Goal: Task Accomplishment & Management: Manage account settings

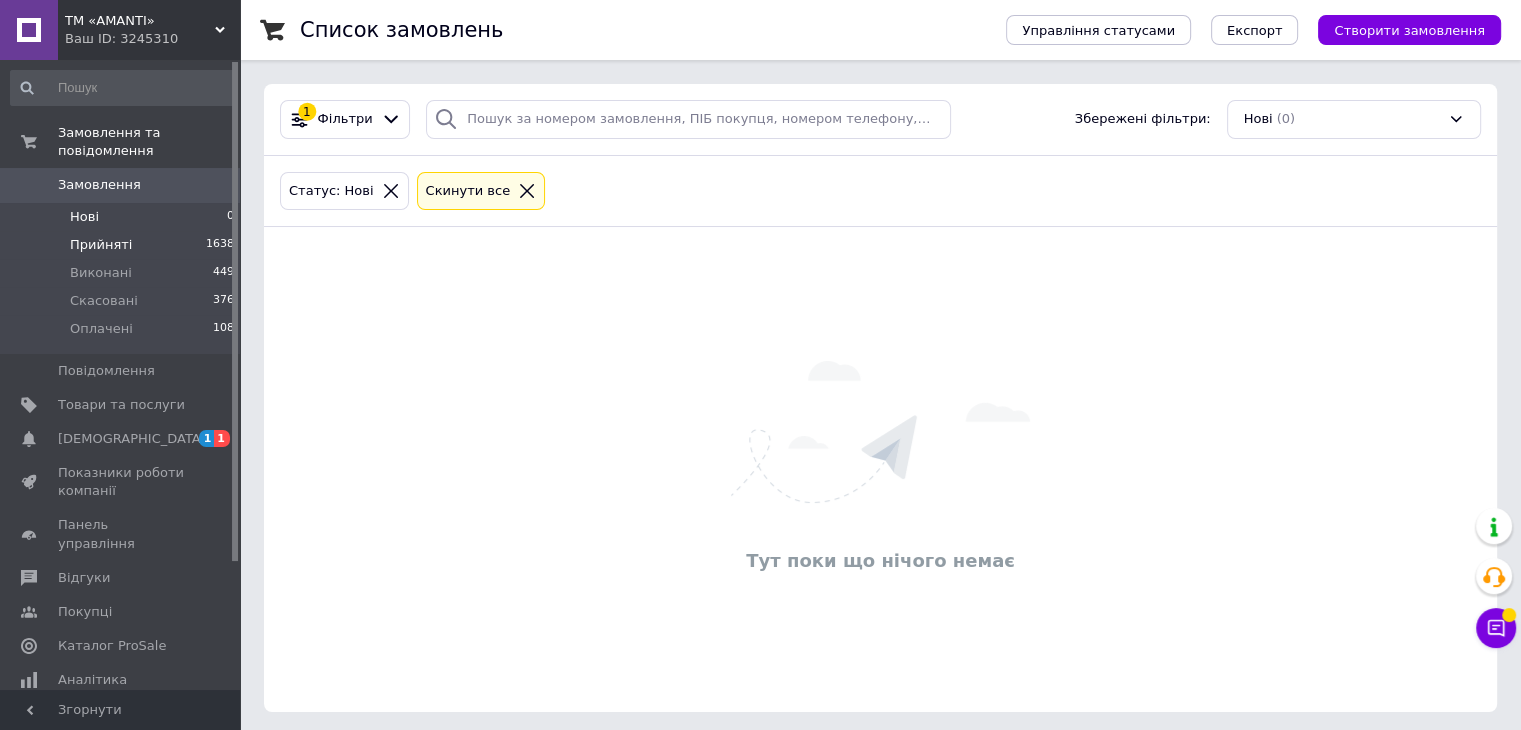
click at [85, 236] on span "Прийняті" at bounding box center [101, 245] width 62 height 18
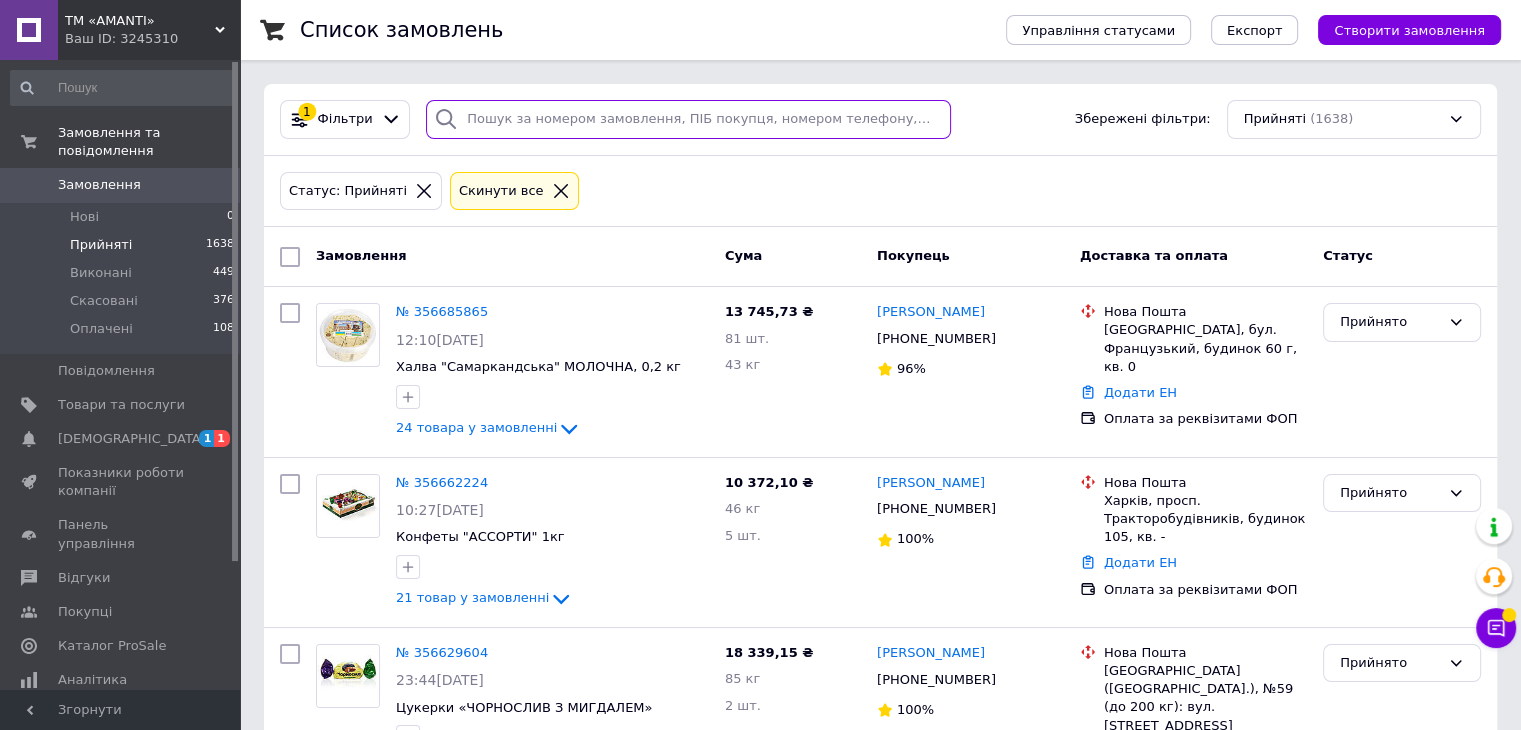
click at [555, 105] on input "search" at bounding box center [688, 119] width 525 height 39
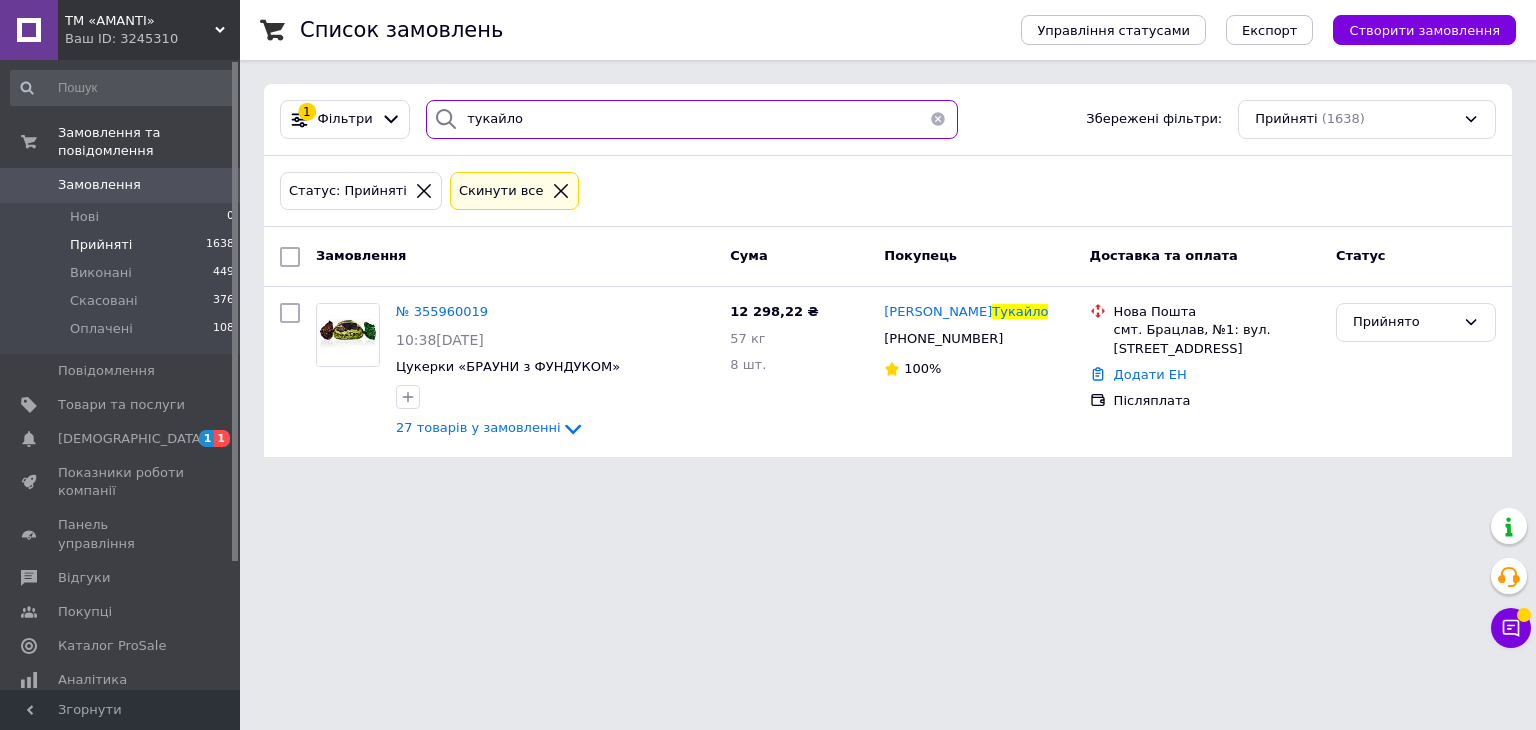
type input "тукайло"
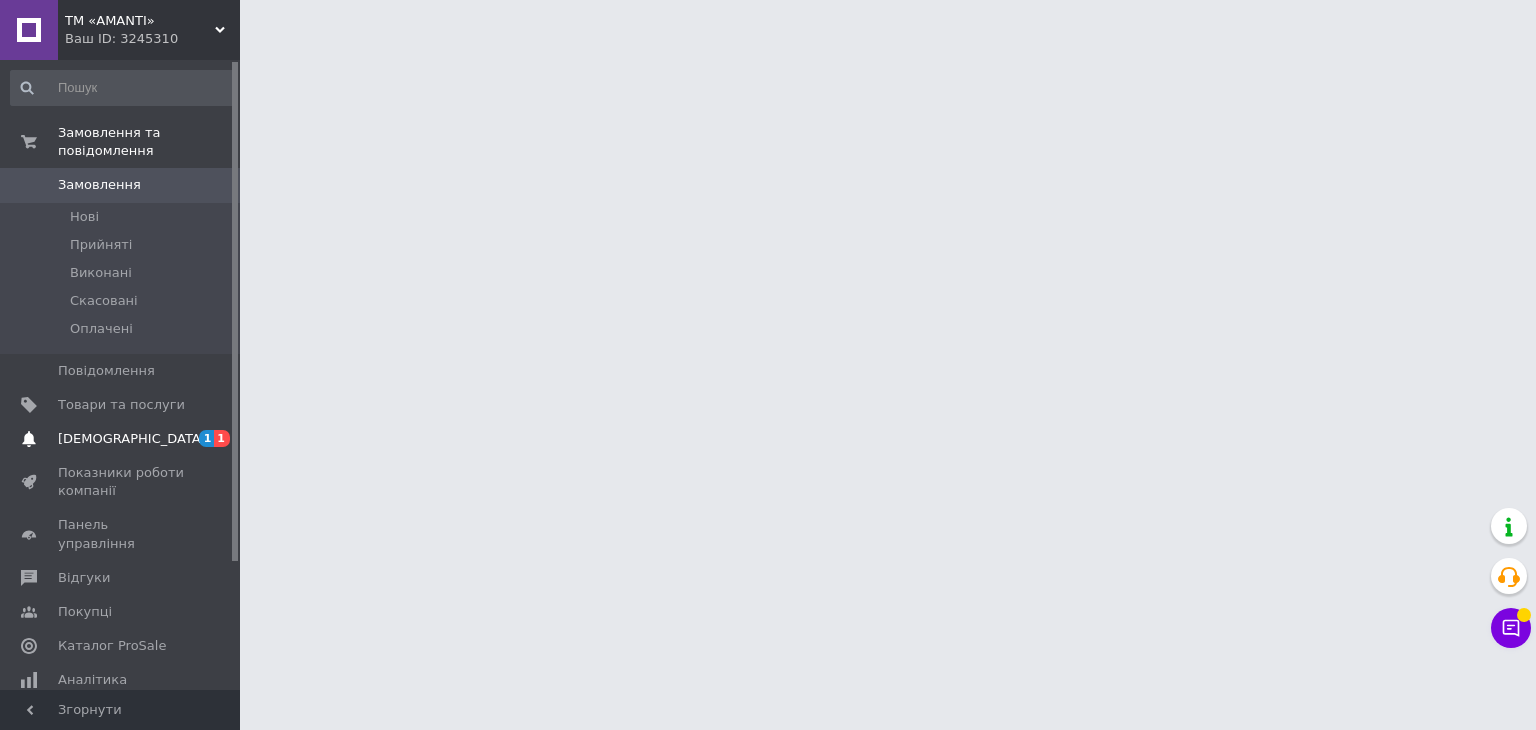
click at [99, 430] on span "[DEMOGRAPHIC_DATA]" at bounding box center [132, 439] width 148 height 18
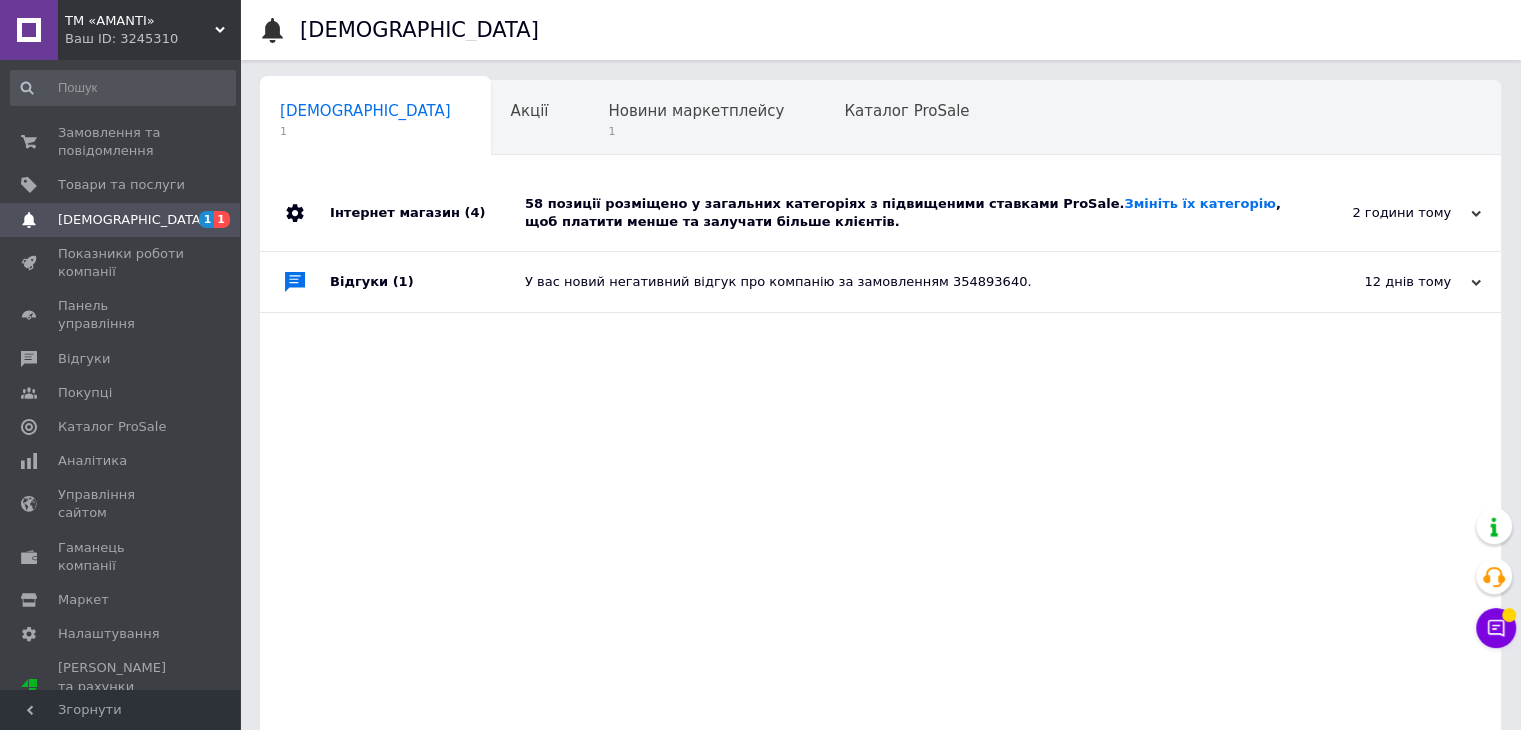
click at [100, 217] on span "[DEMOGRAPHIC_DATA]" at bounding box center [132, 220] width 148 height 18
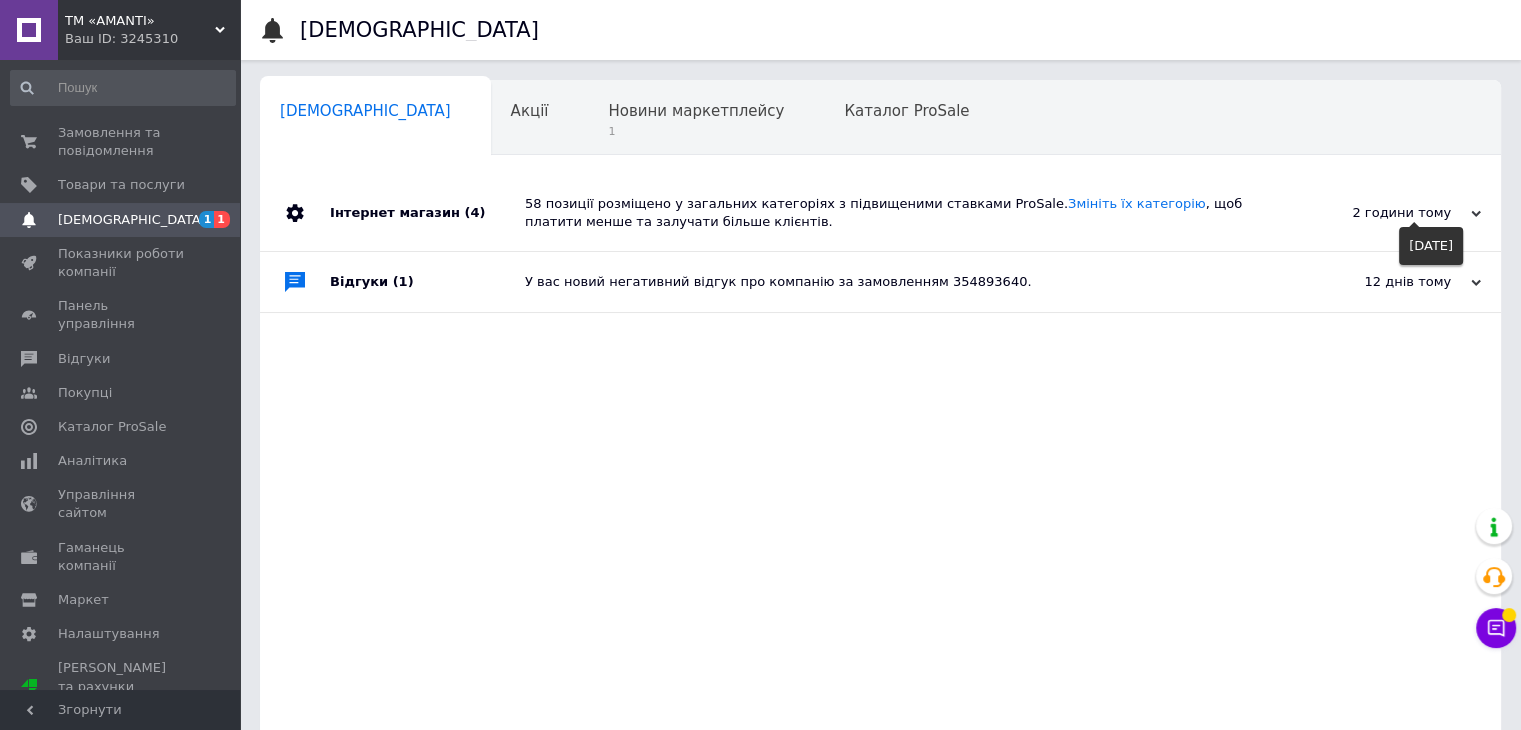
click at [1396, 216] on div "2 години тому" at bounding box center [1381, 213] width 200 height 18
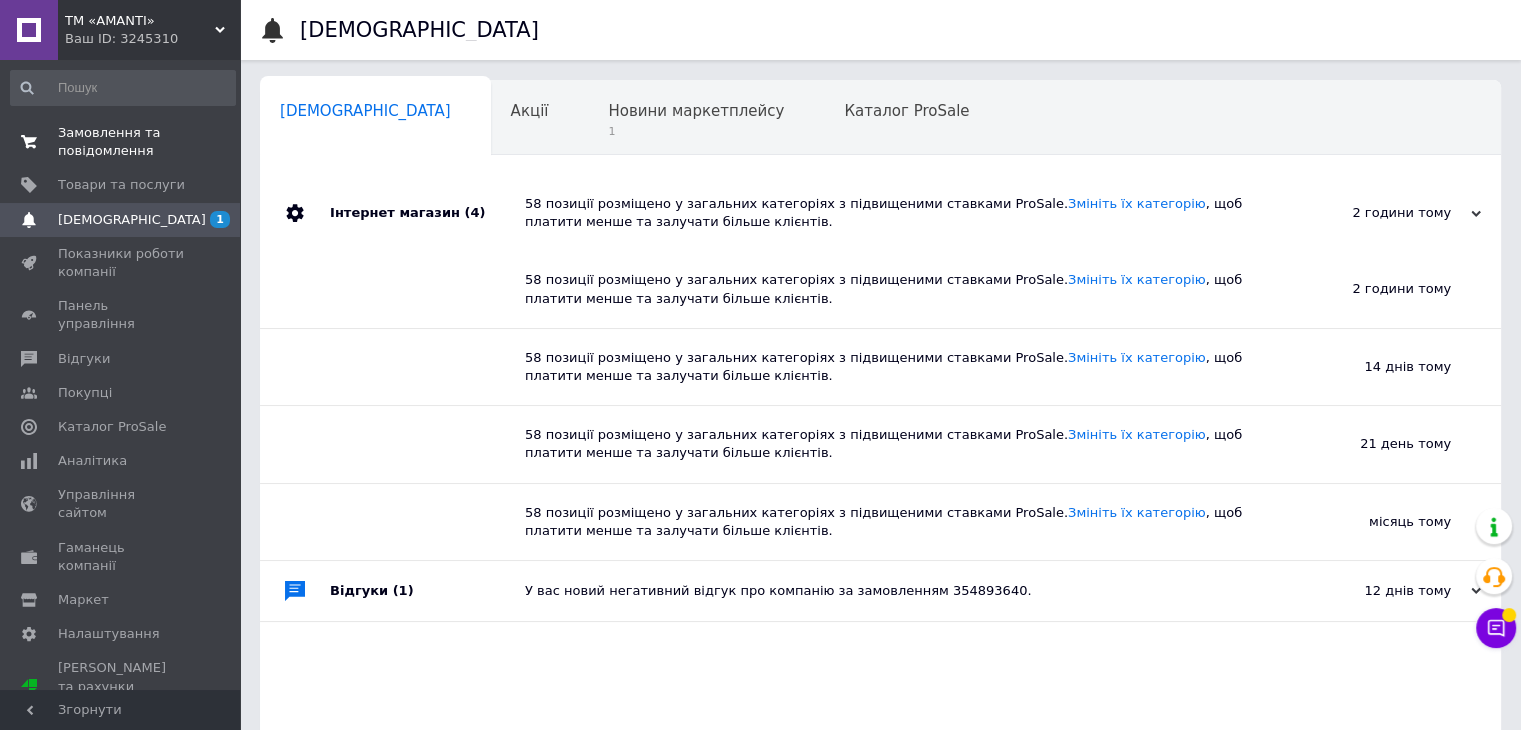
click at [92, 138] on span "Замовлення та повідомлення" at bounding box center [121, 142] width 127 height 36
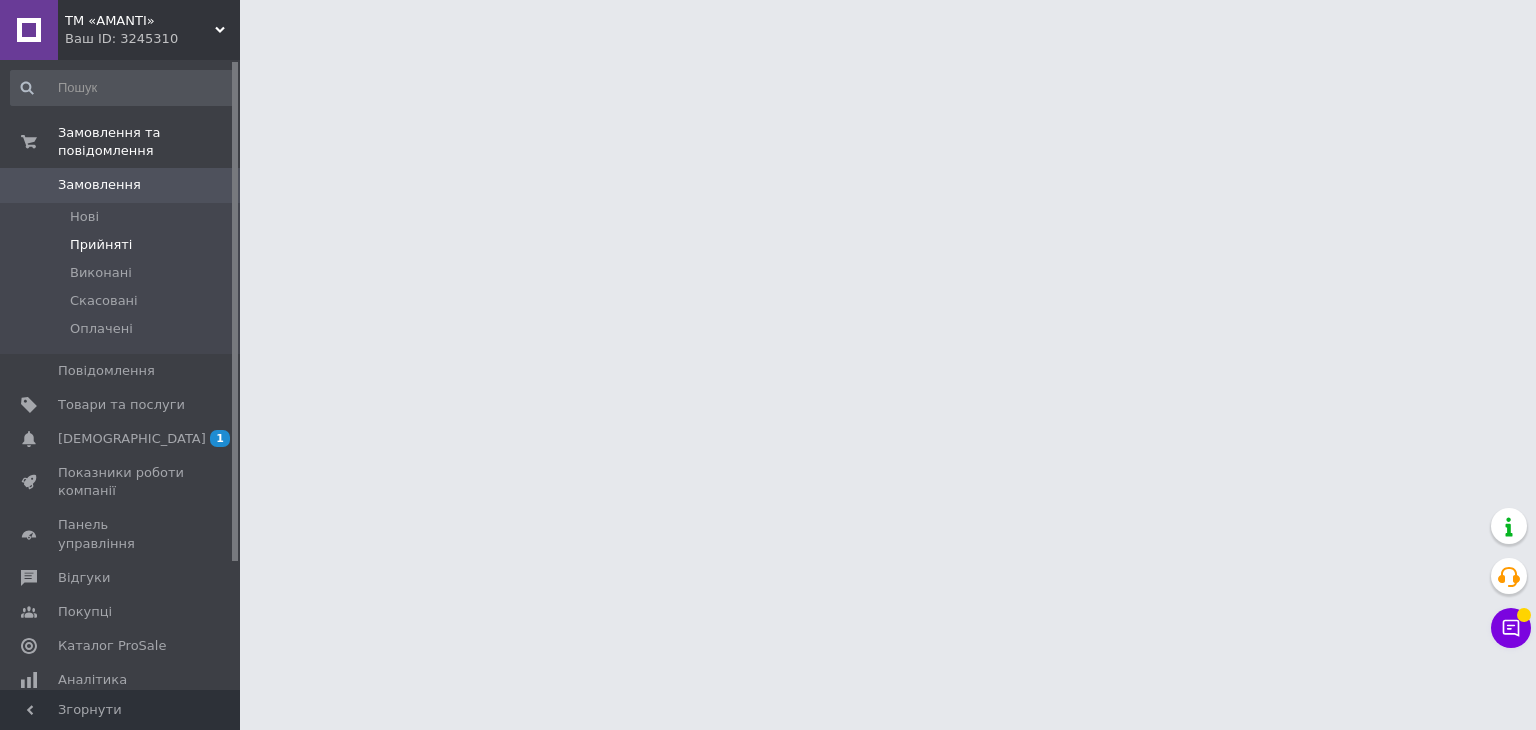
click at [96, 236] on span "Прийняті" at bounding box center [101, 245] width 62 height 18
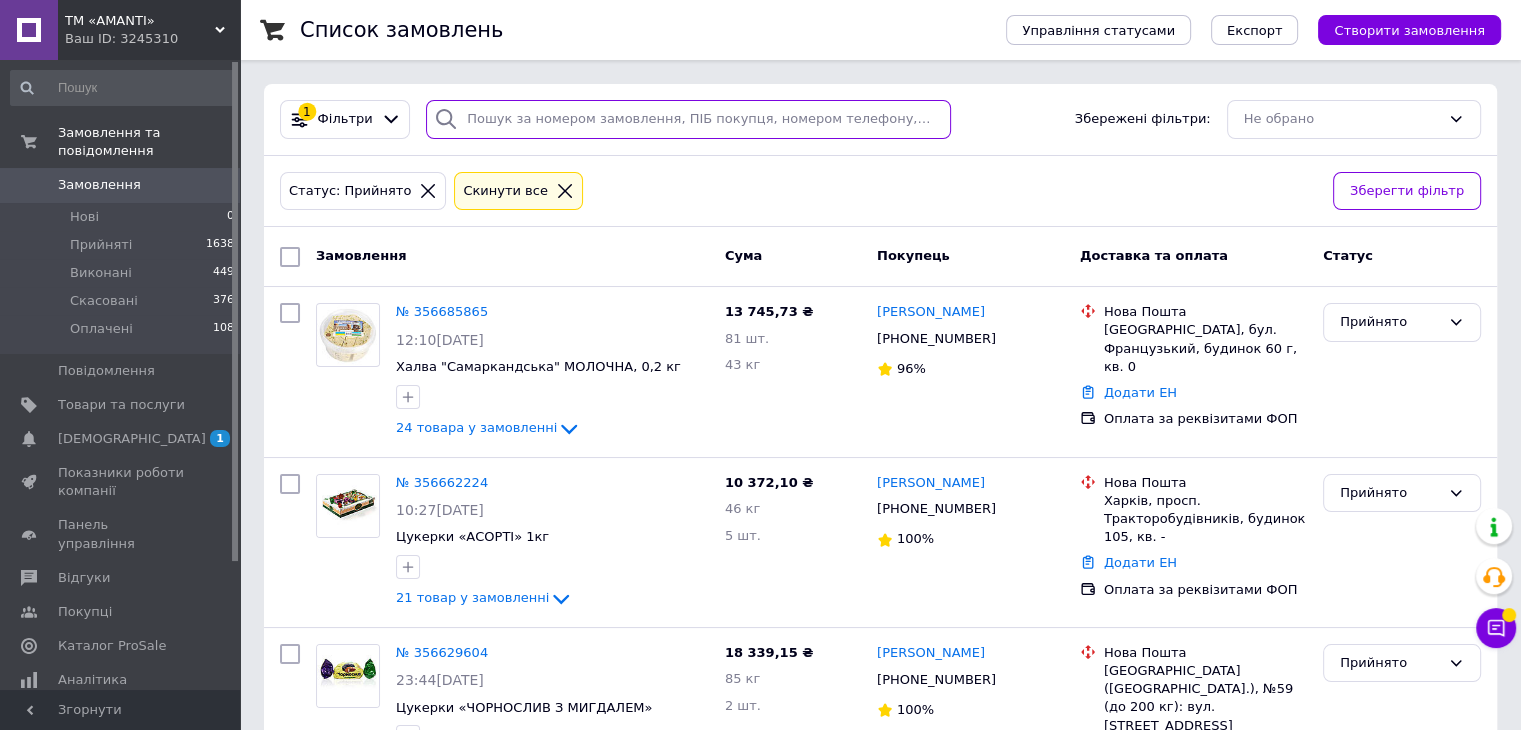
click at [485, 125] on input "search" at bounding box center [688, 119] width 525 height 39
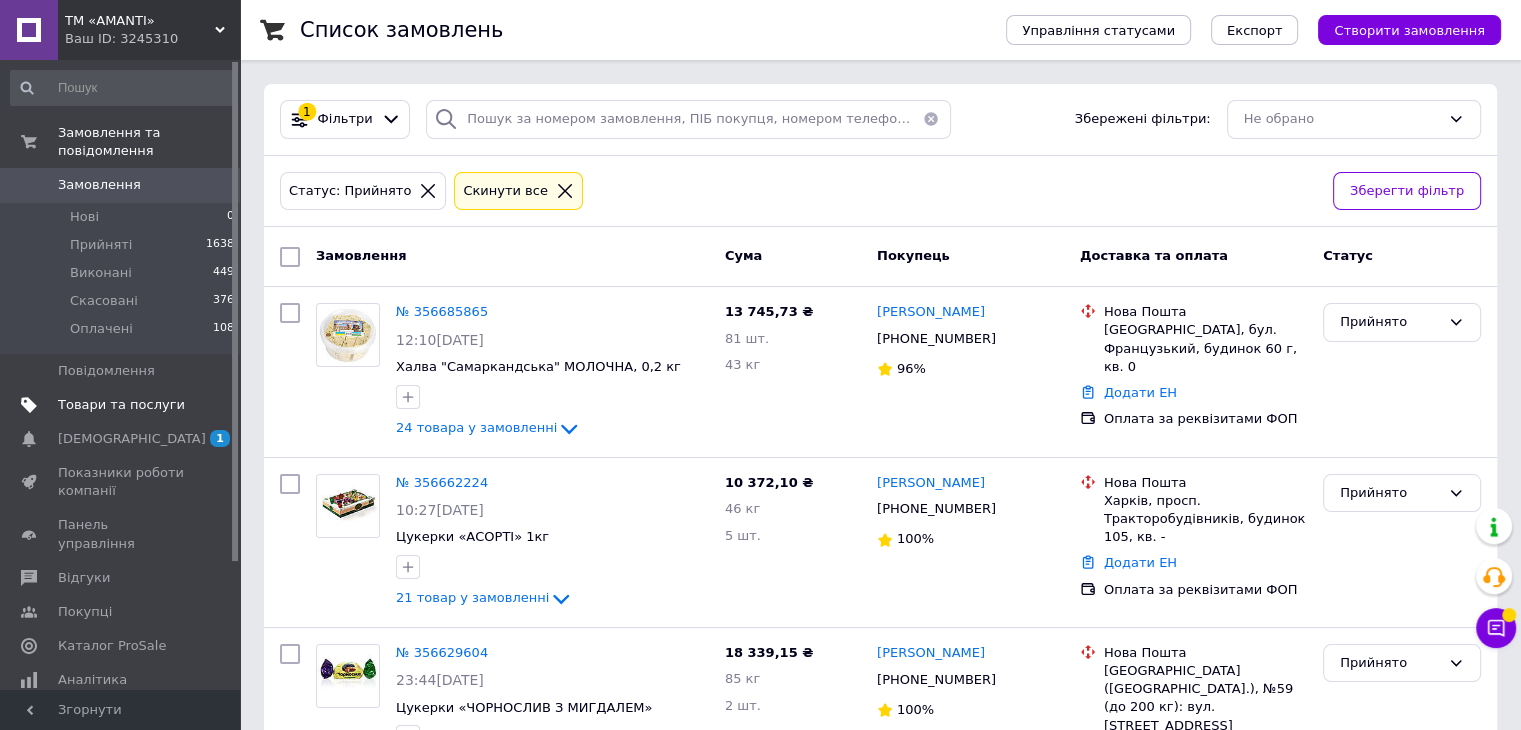
click at [104, 396] on span "Товари та послуги" at bounding box center [121, 405] width 127 height 18
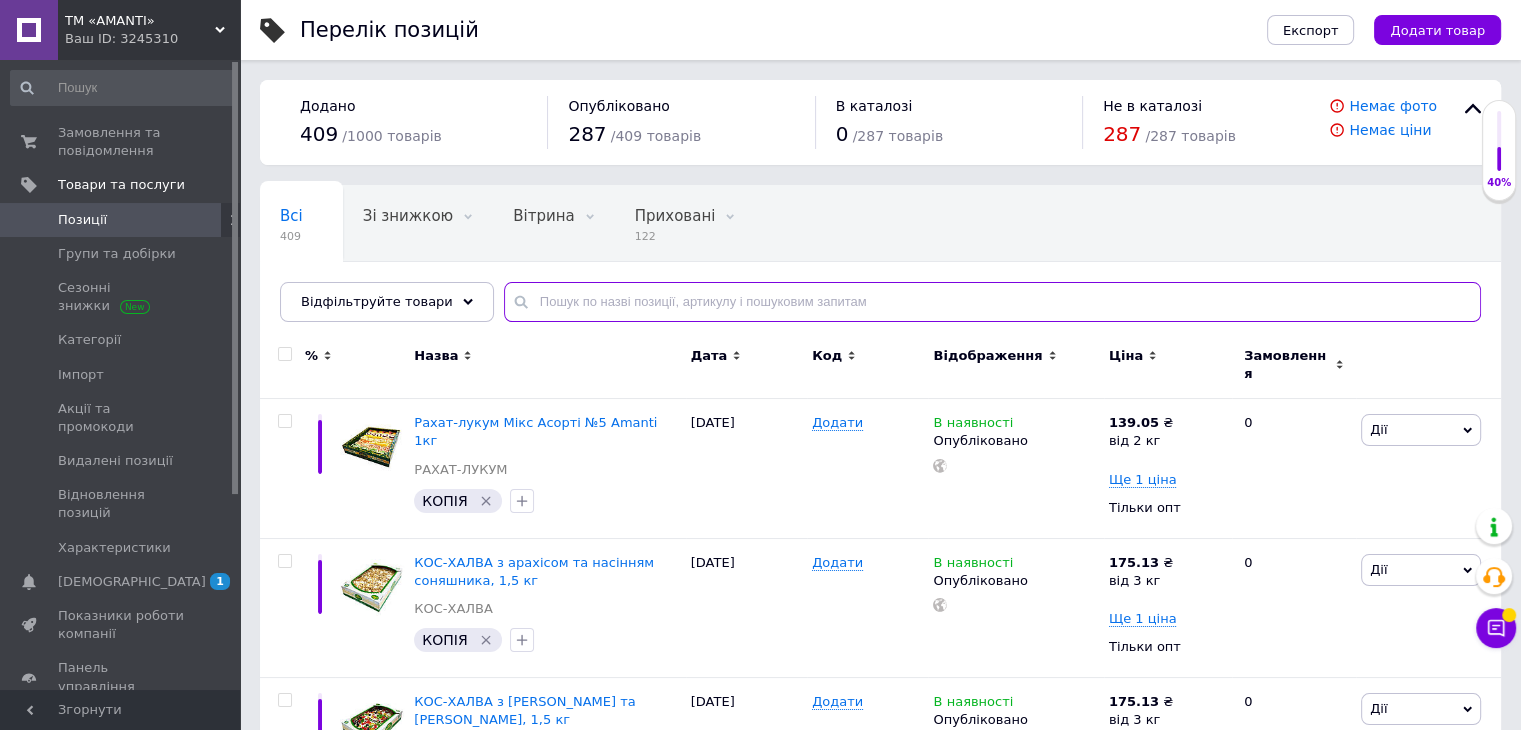
drag, startPoint x: 557, startPoint y: 302, endPoint x: 555, endPoint y: 285, distance: 17.1
click at [558, 301] on input "text" at bounding box center [992, 302] width 977 height 40
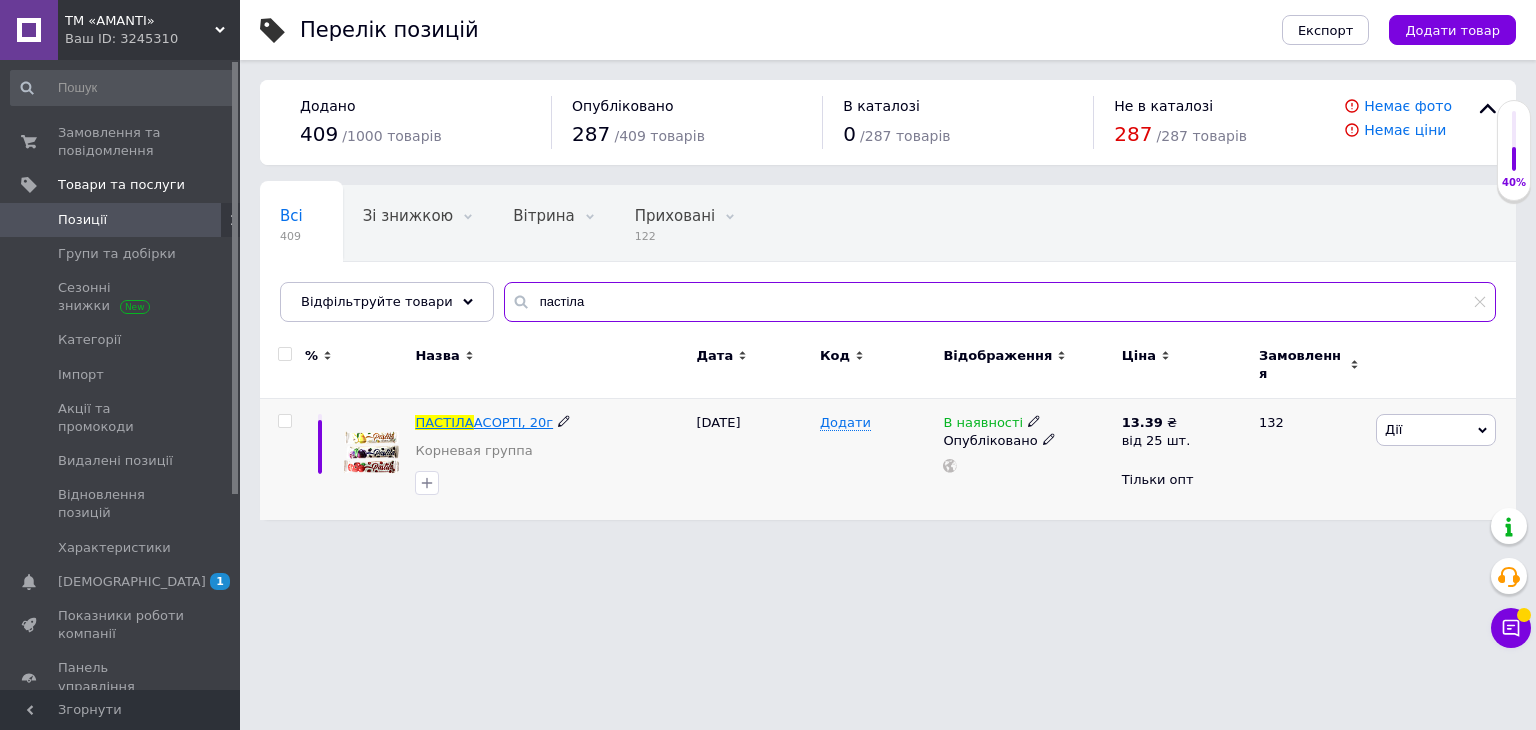
type input "пастіла"
click at [93, 262] on span "Групи та добірки" at bounding box center [117, 254] width 118 height 18
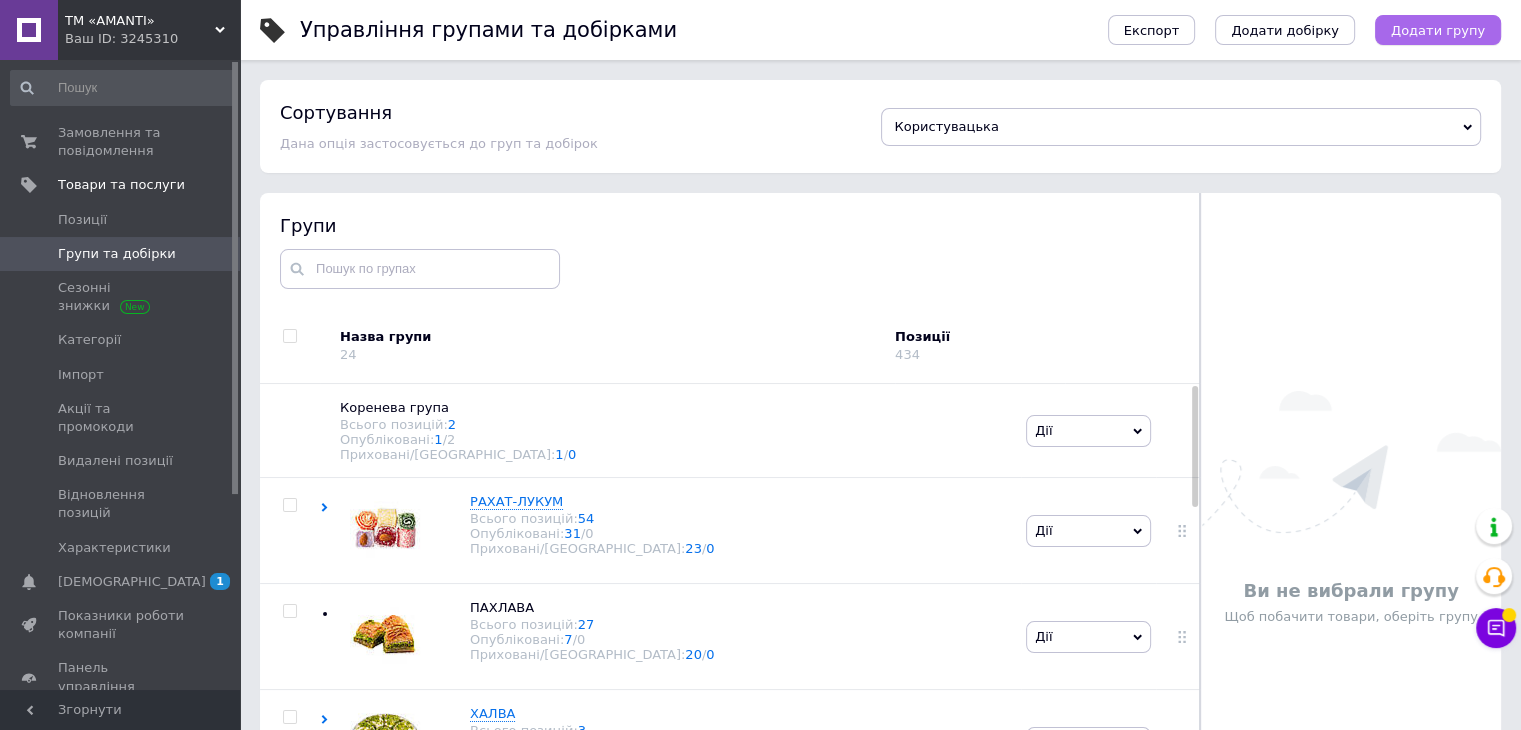
click at [1433, 35] on span "Додати групу" at bounding box center [1438, 30] width 94 height 15
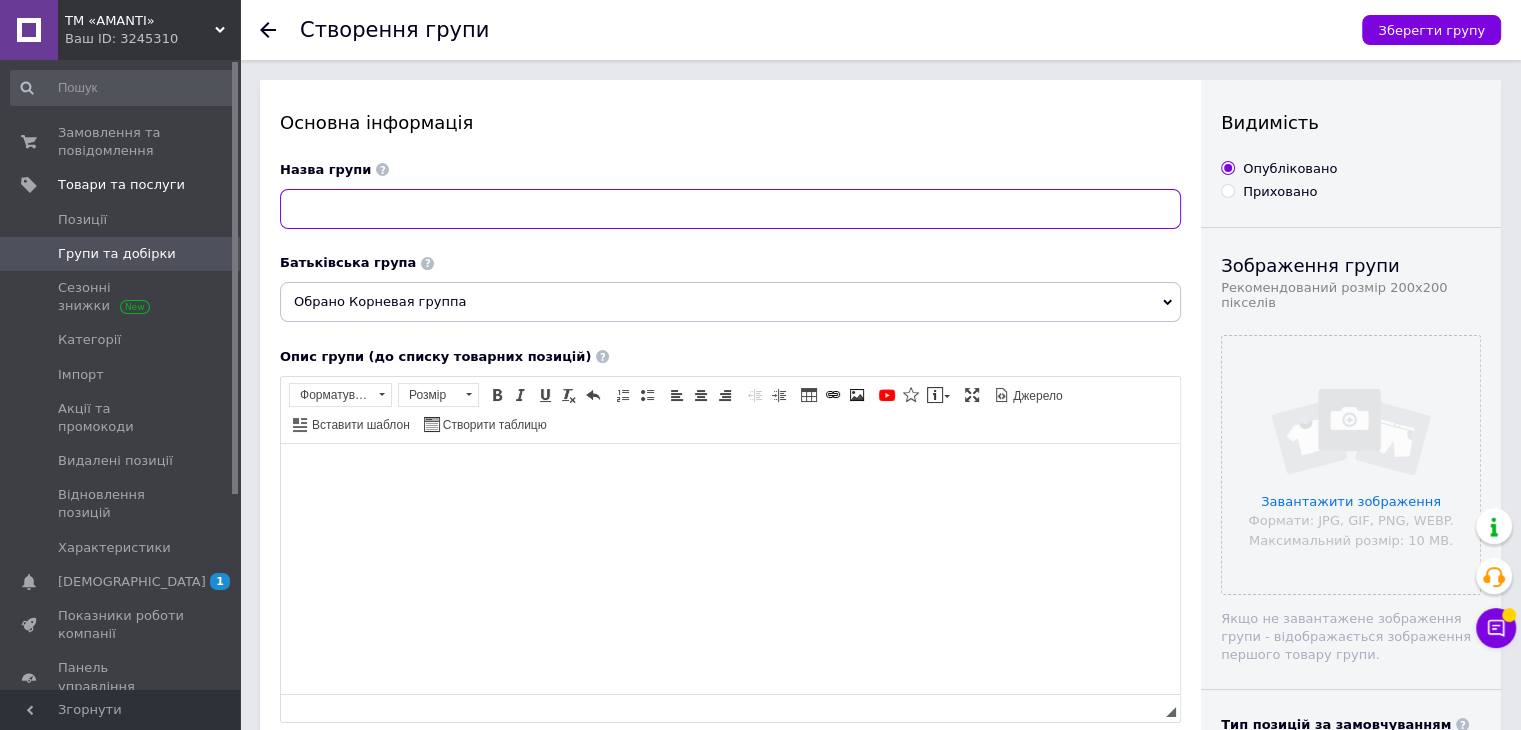
click at [350, 217] on input at bounding box center [730, 209] width 901 height 40
type input "ПАСТІЛА"
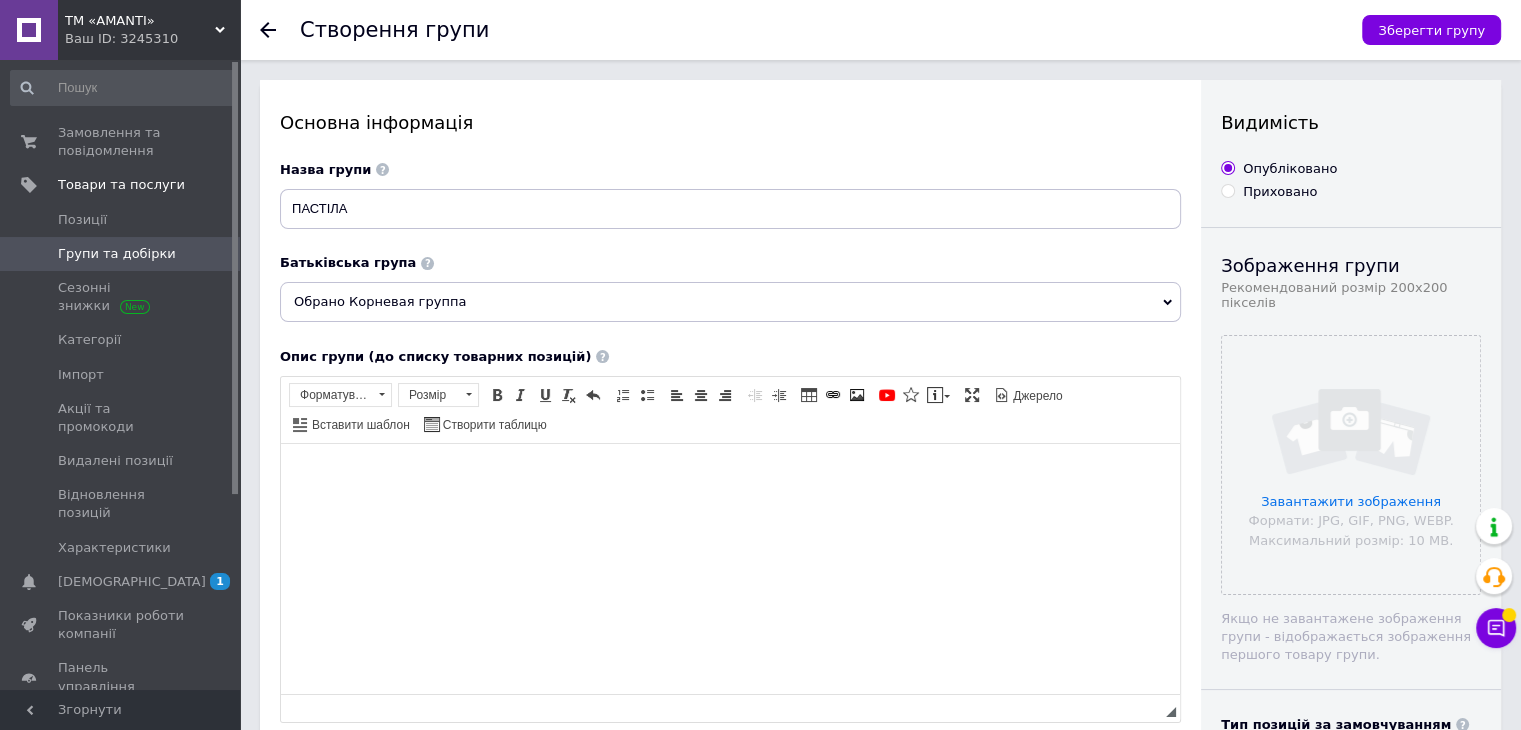
click at [475, 306] on span "Обрано Корневая группа" at bounding box center [730, 302] width 901 height 40
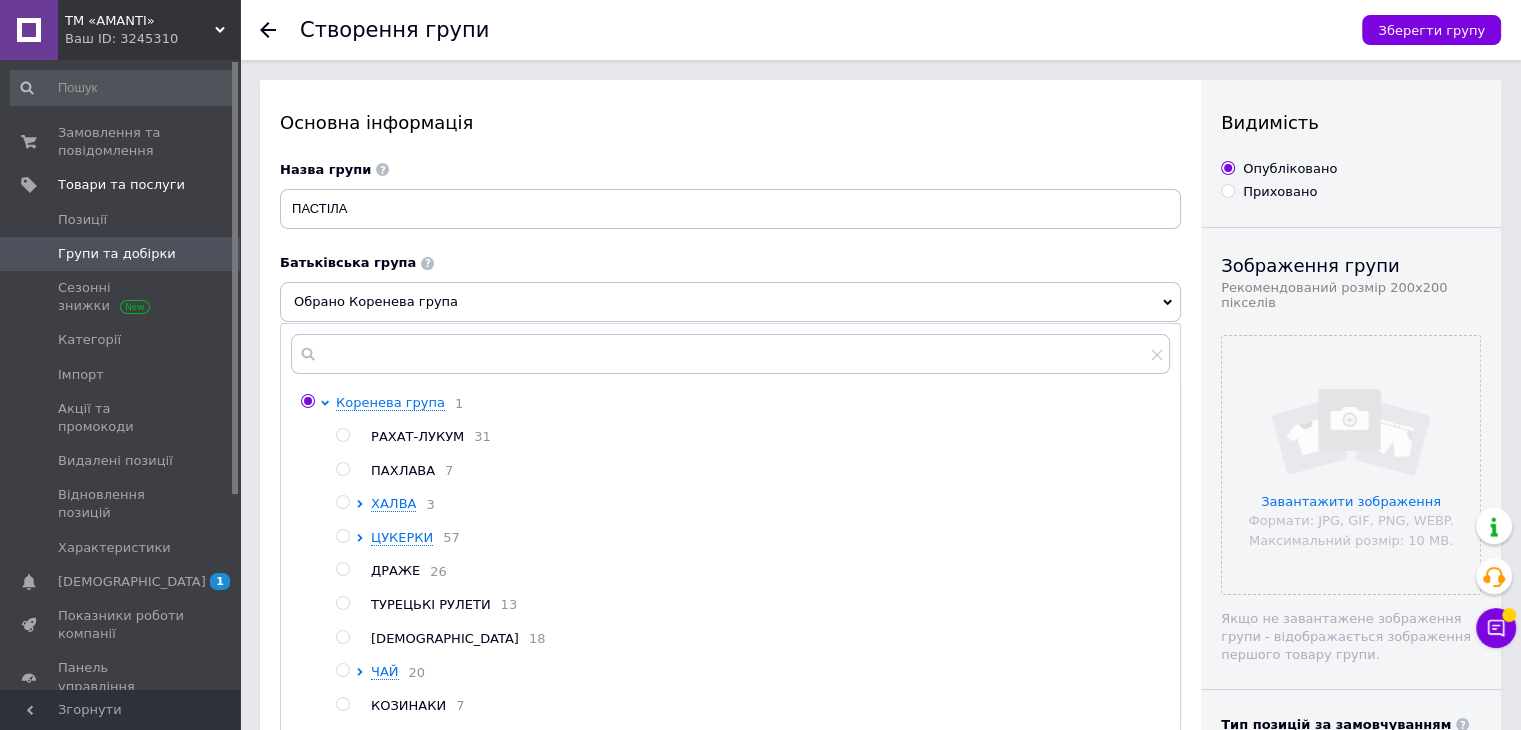
click at [270, 289] on div "Основна інформація Назва групи ПАСТІЛА Батьківська група Обрано Коренева група …" at bounding box center [730, 651] width 941 height 1142
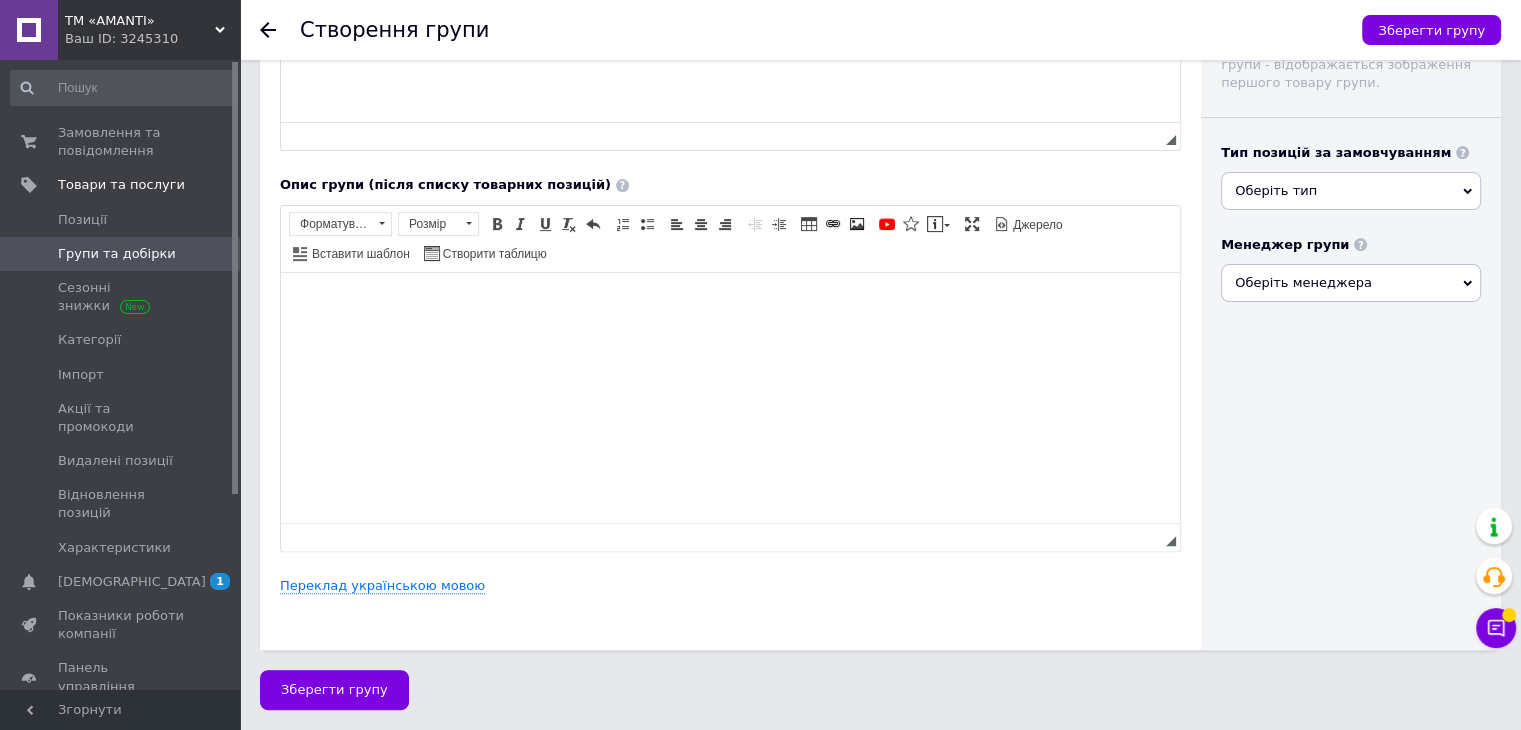
scroll to position [74, 0]
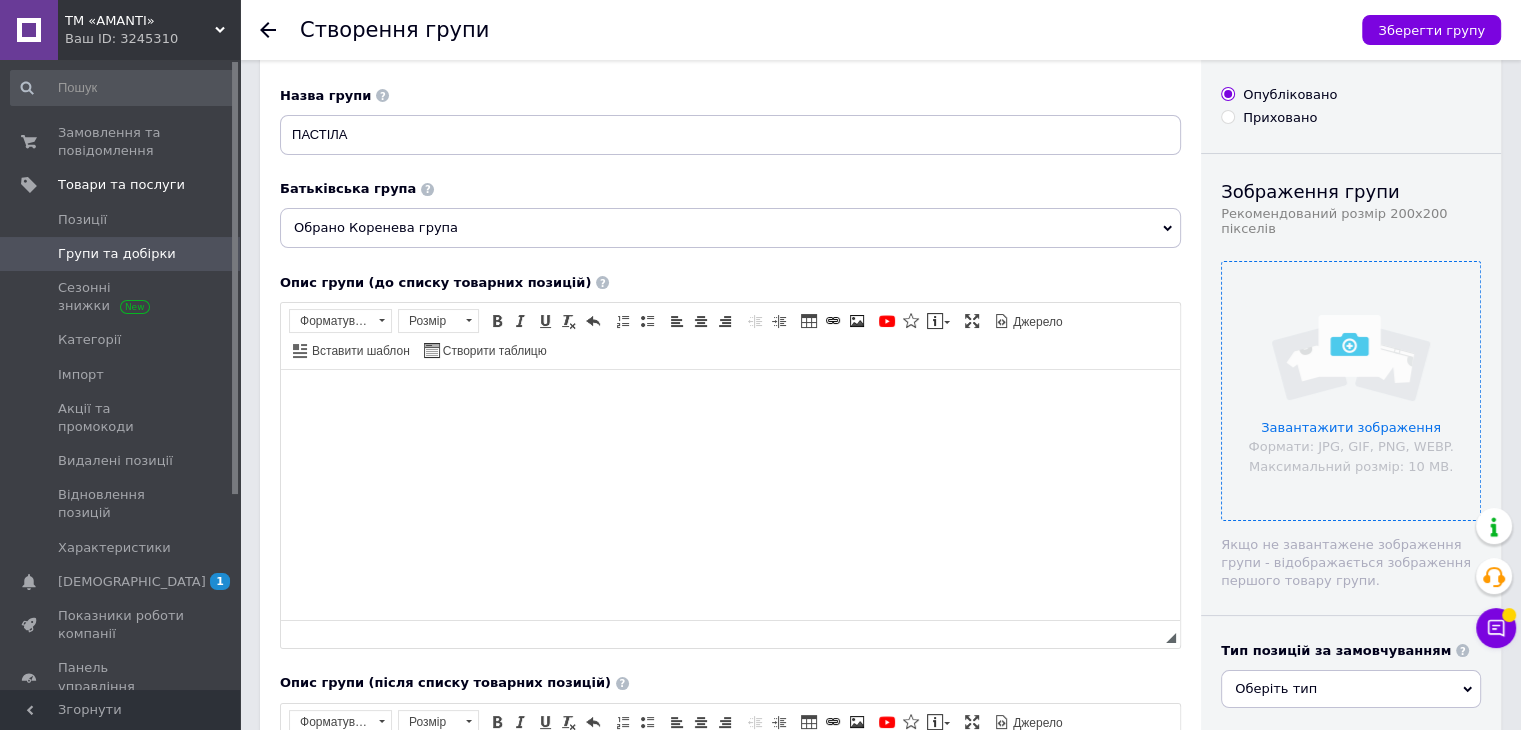
click at [1327, 419] on input "file" at bounding box center [1351, 391] width 258 height 258
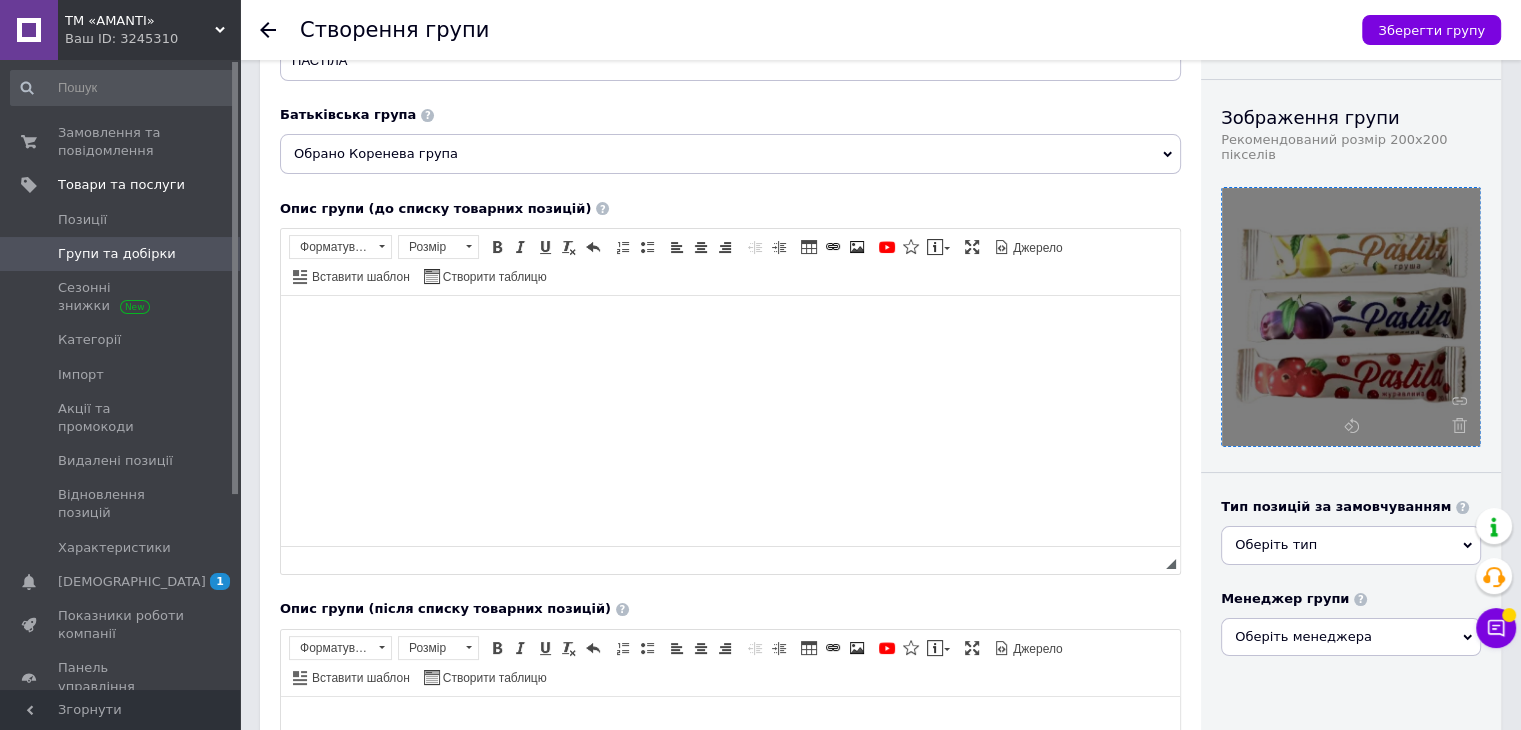
scroll to position [0, 0]
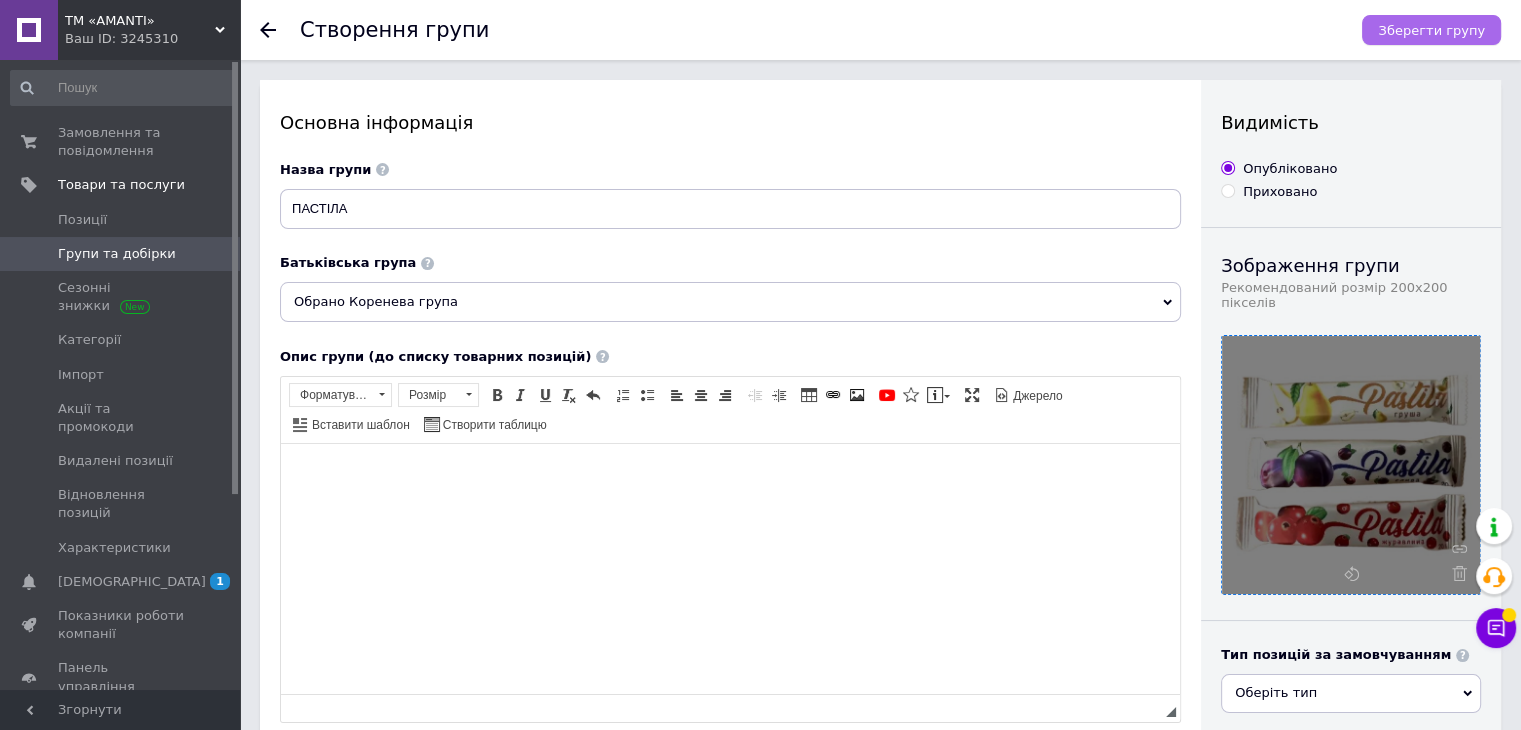
click at [1429, 30] on span "Зберегти групу" at bounding box center [1431, 30] width 107 height 15
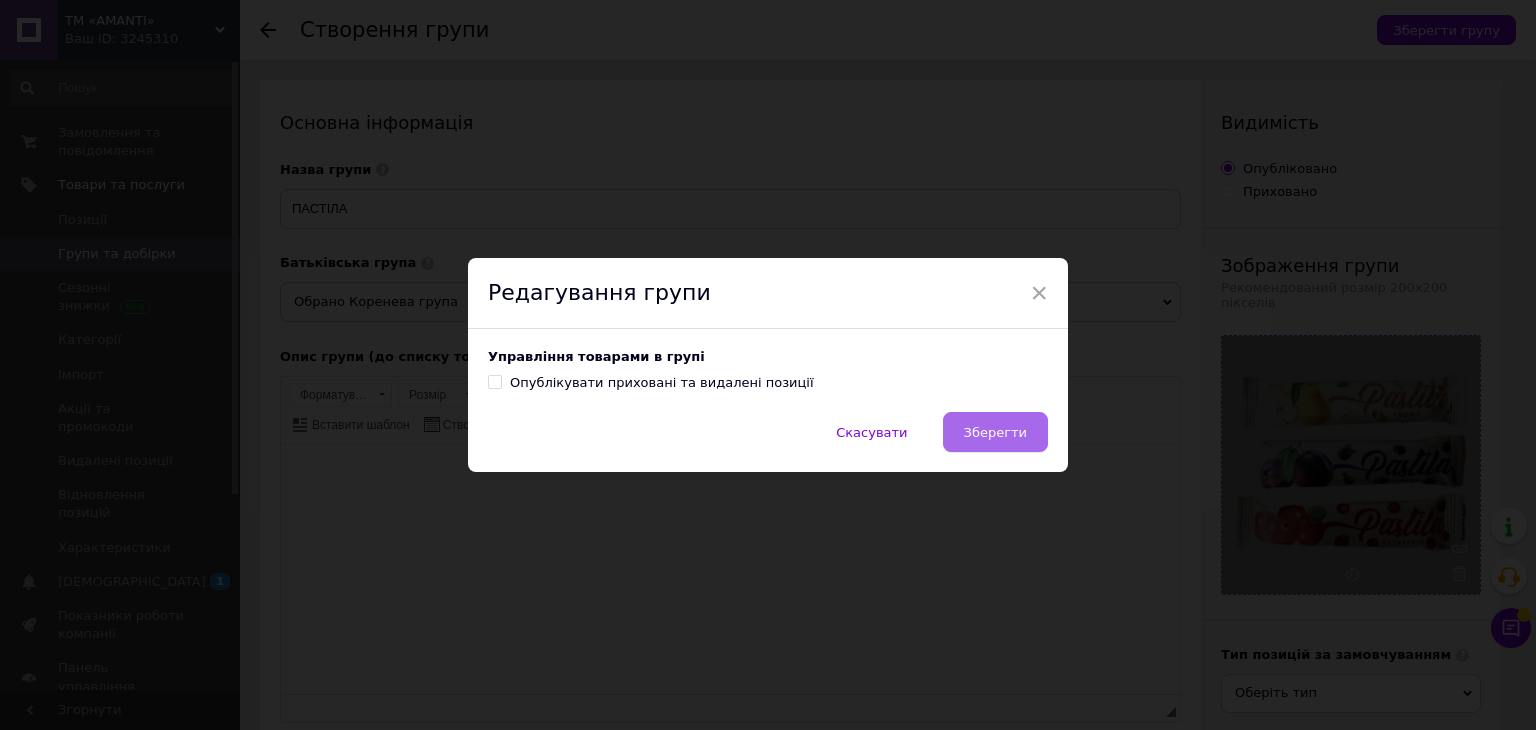
click at [986, 431] on span "Зберегти" at bounding box center [995, 432] width 63 height 15
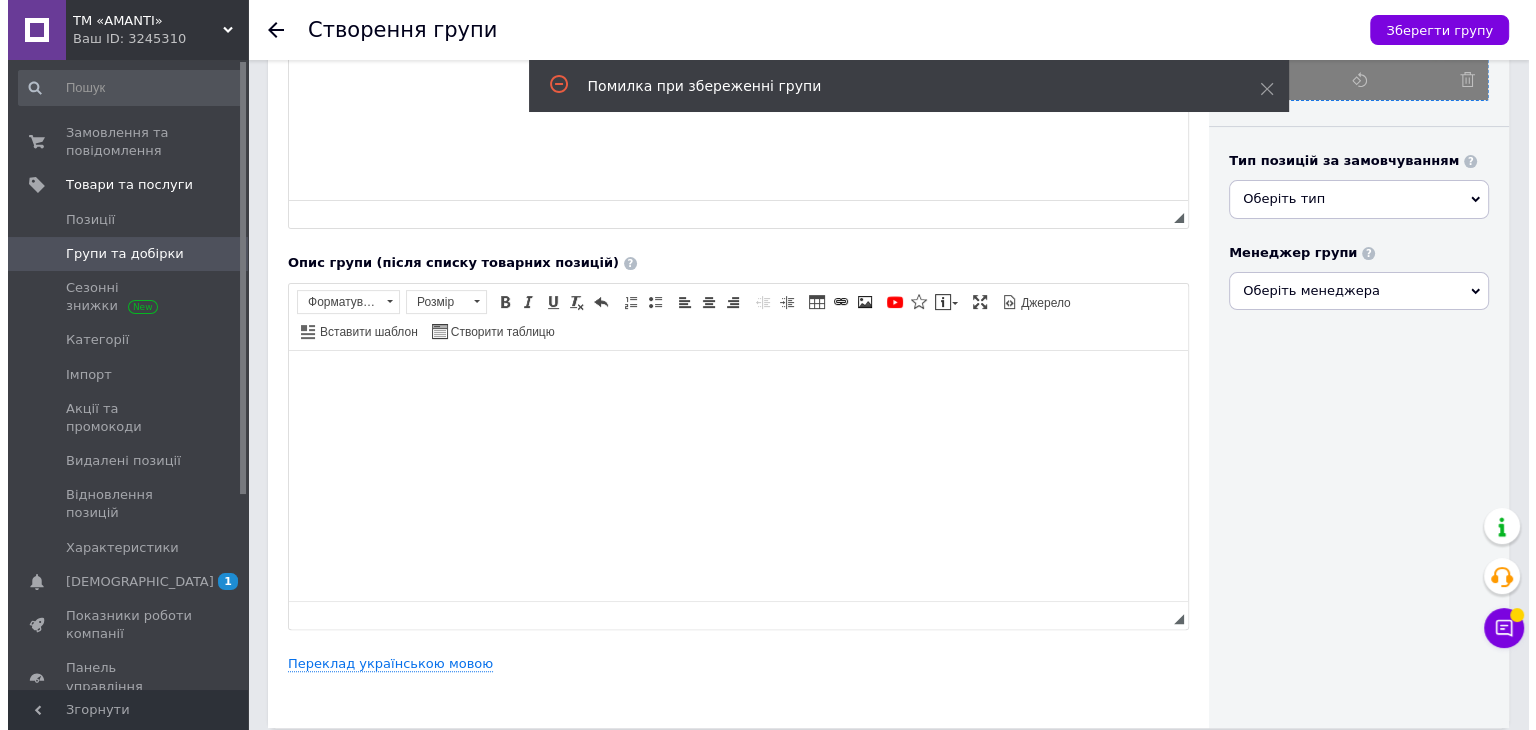
scroll to position [574, 0]
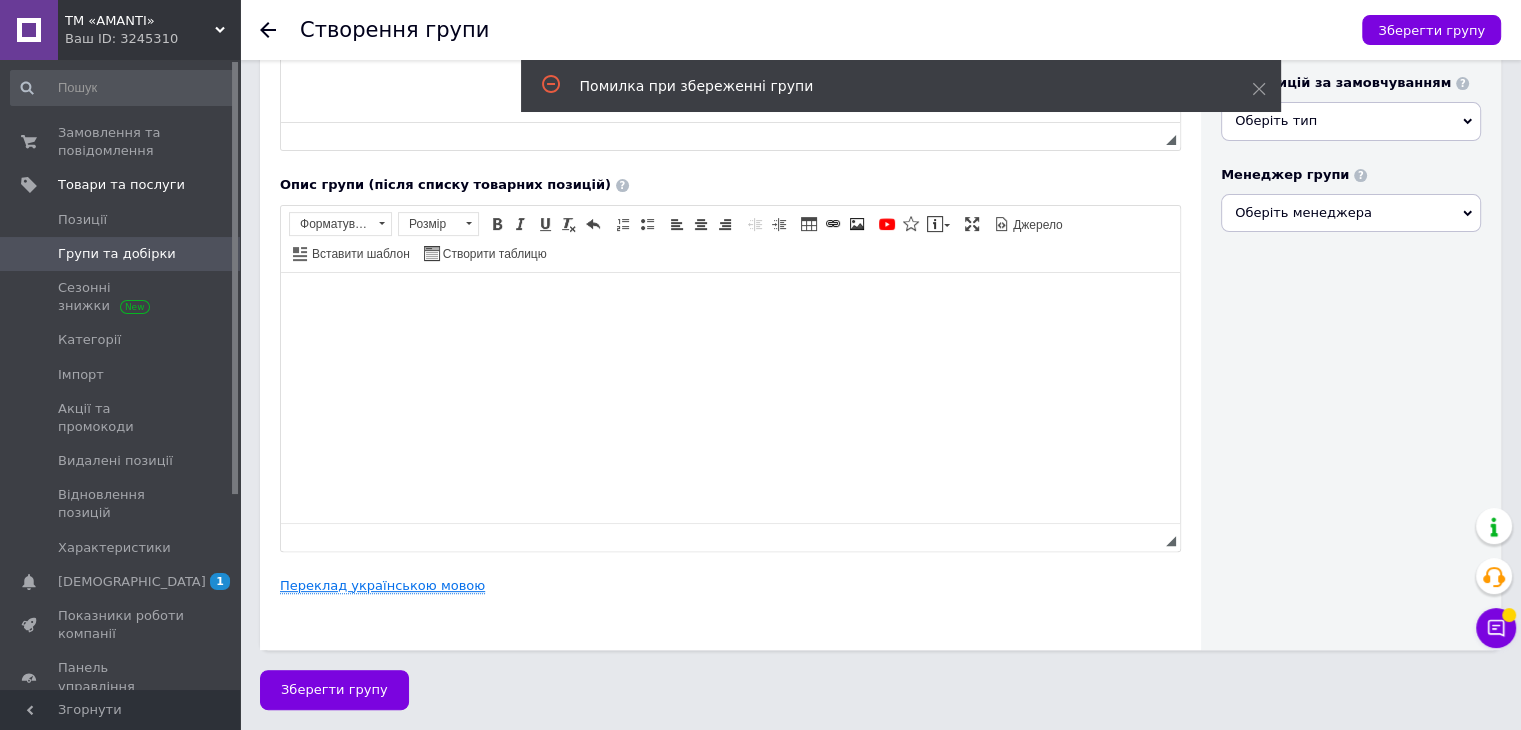
click at [358, 585] on link "Переклад українською мовою" at bounding box center [382, 586] width 205 height 16
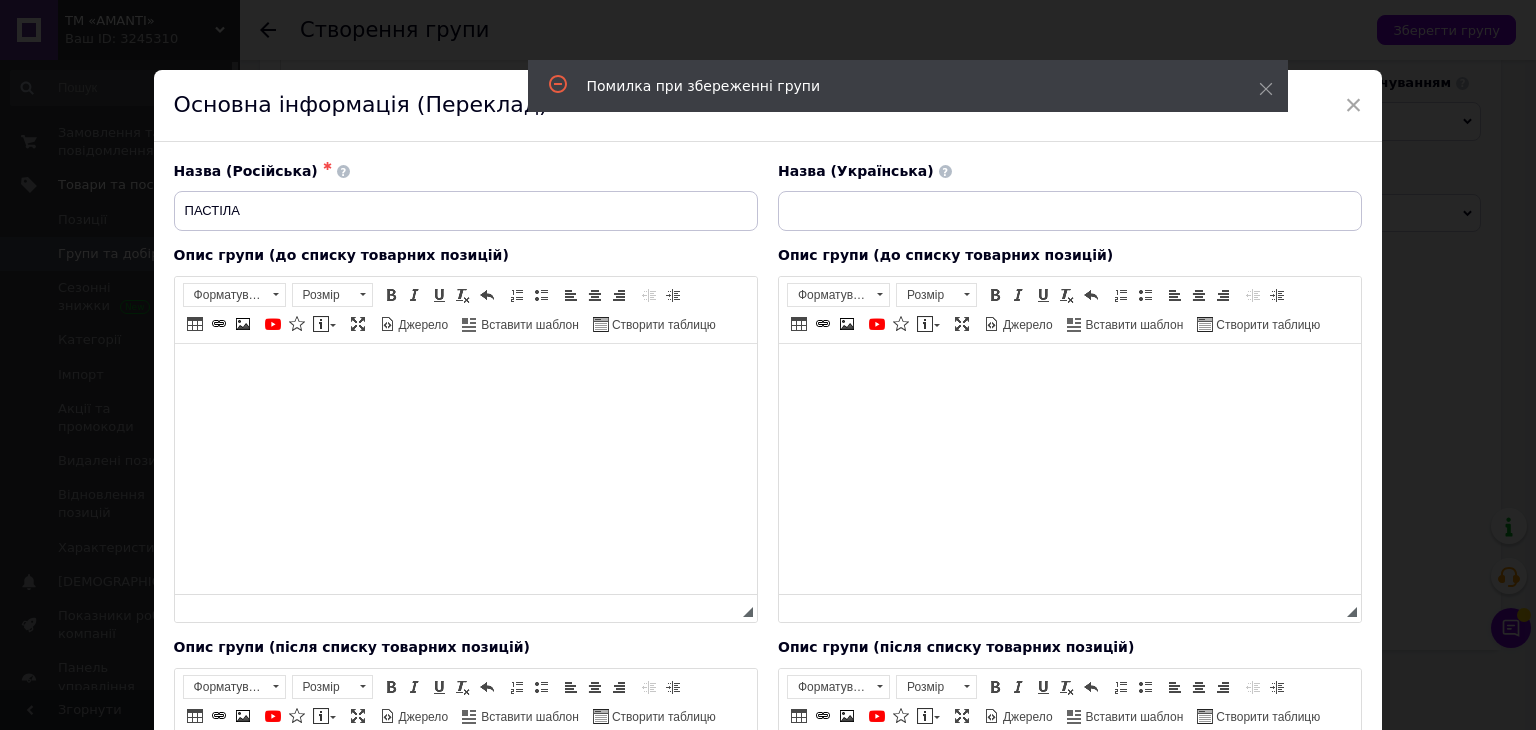
scroll to position [0, 0]
drag, startPoint x: 408, startPoint y: 204, endPoint x: 155, endPoint y: 197, distance: 253.0
click at [155, 197] on div "Назва (Російська) ✱ ПАСТІЛА Назва (Українська) Опис групи (до списку товарних п…" at bounding box center [768, 596] width 1229 height 908
click at [812, 212] on input at bounding box center [1070, 211] width 584 height 40
paste input "ПАСТІЛА"
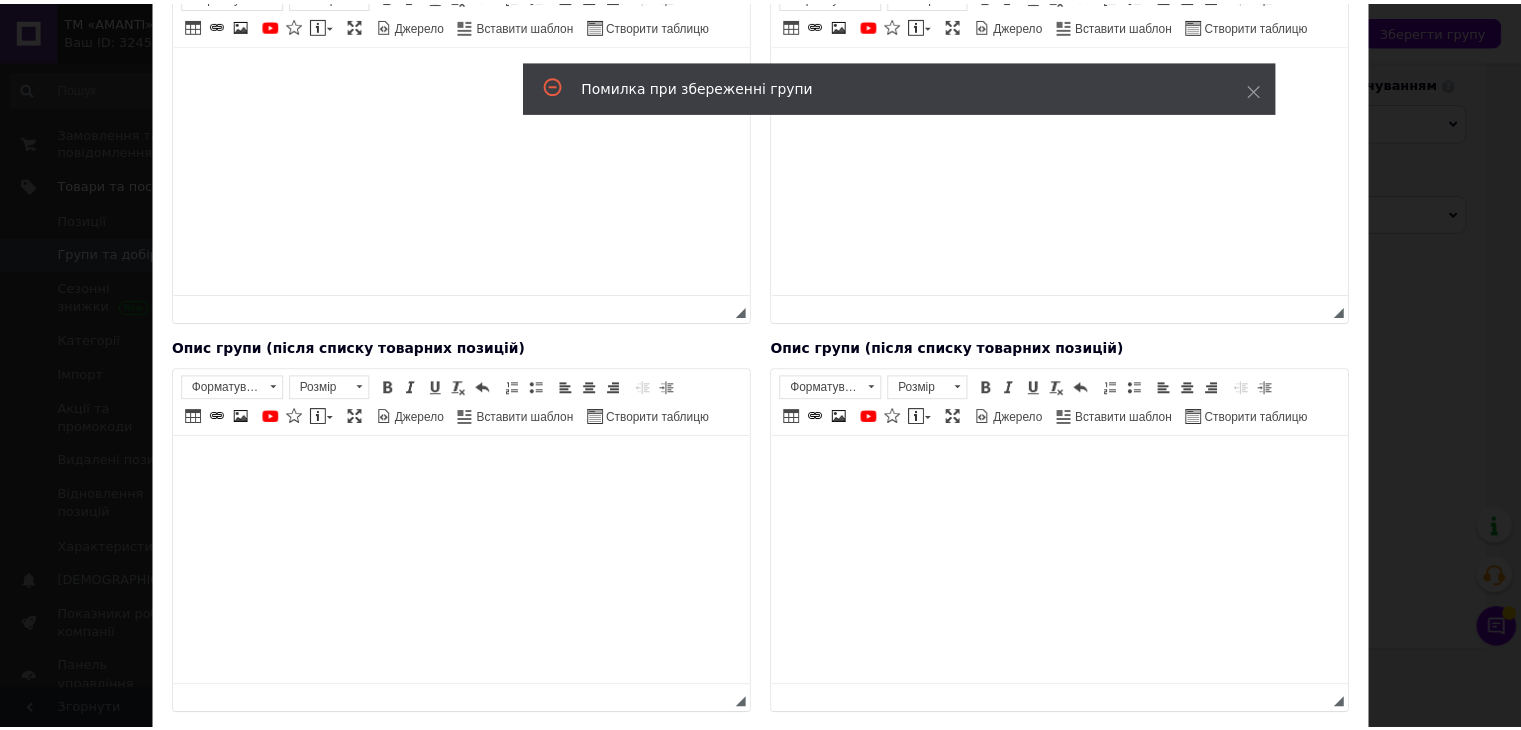
scroll to position [445, 0]
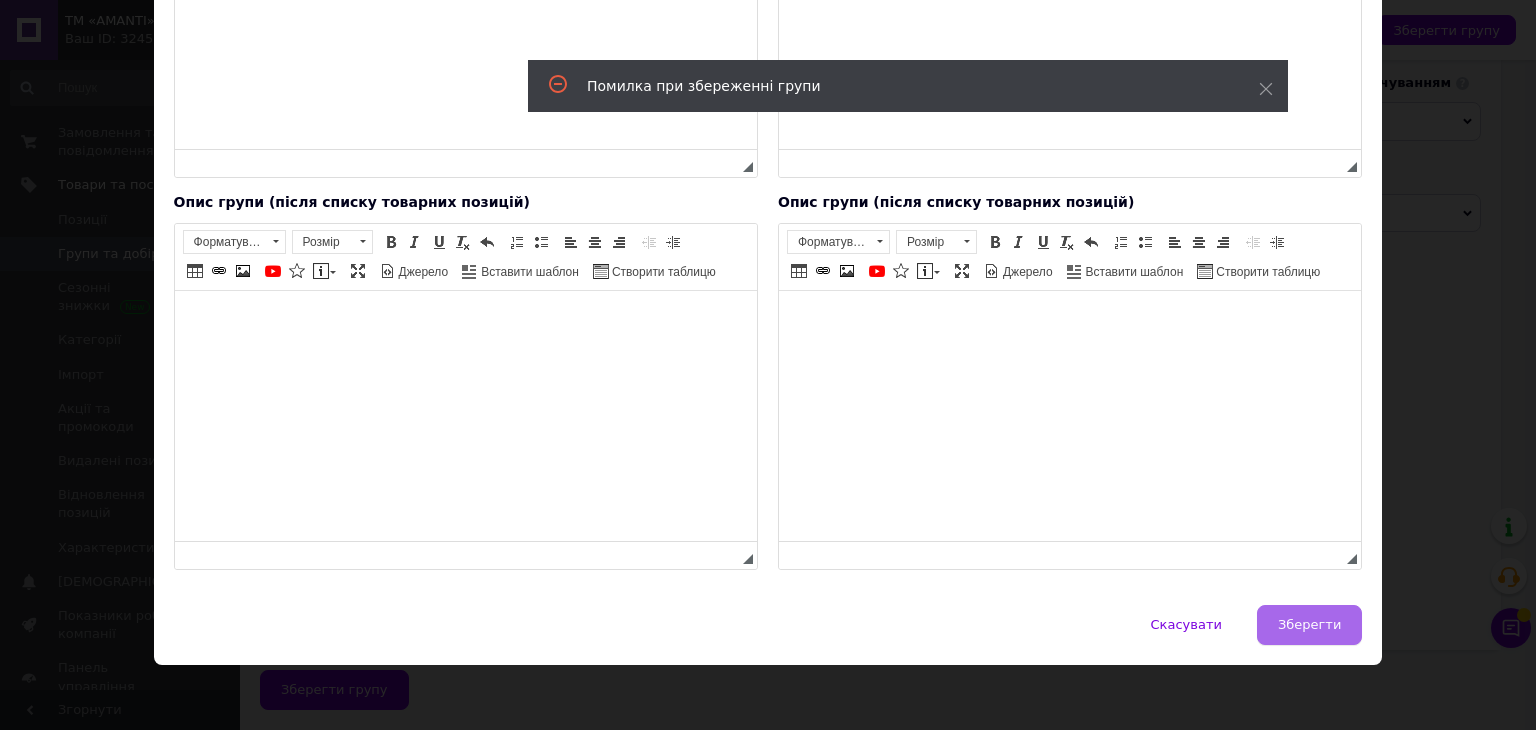
type input "ПАСТІЛА"
click at [1298, 617] on span "Зберегти" at bounding box center [1309, 624] width 63 height 15
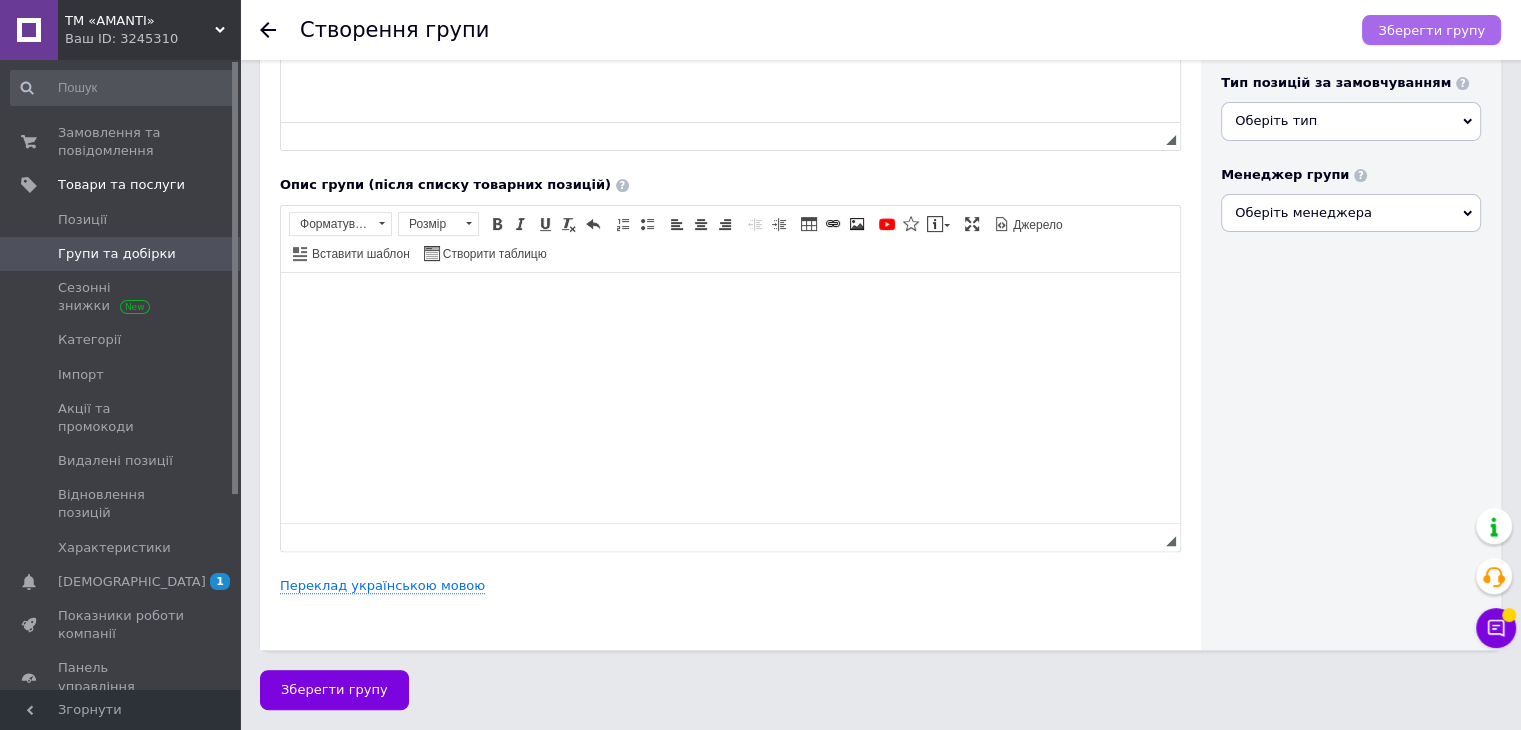
click at [1430, 29] on span "Зберегти групу" at bounding box center [1431, 30] width 107 height 15
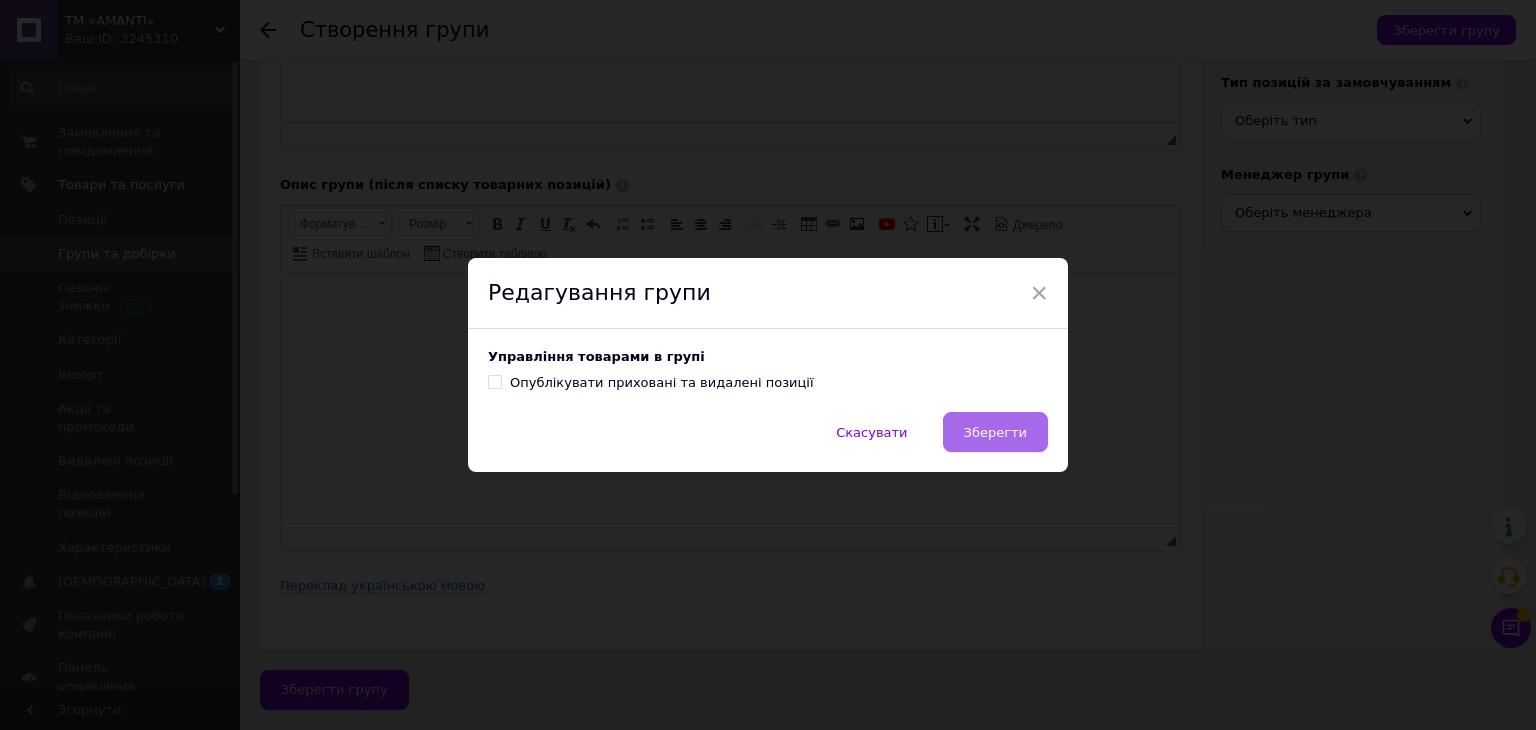
click at [965, 434] on button "Зберегти" at bounding box center [995, 432] width 105 height 40
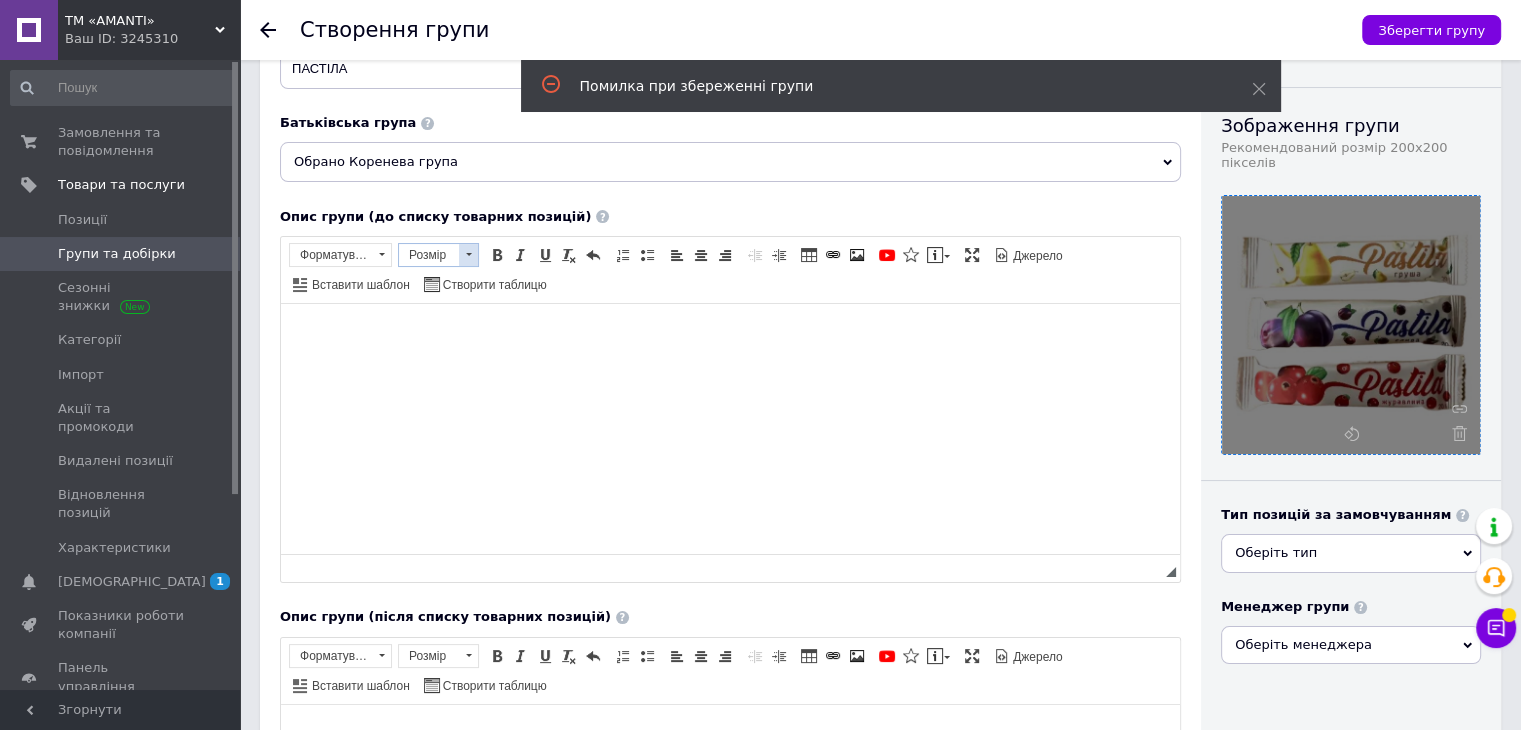
scroll to position [74, 0]
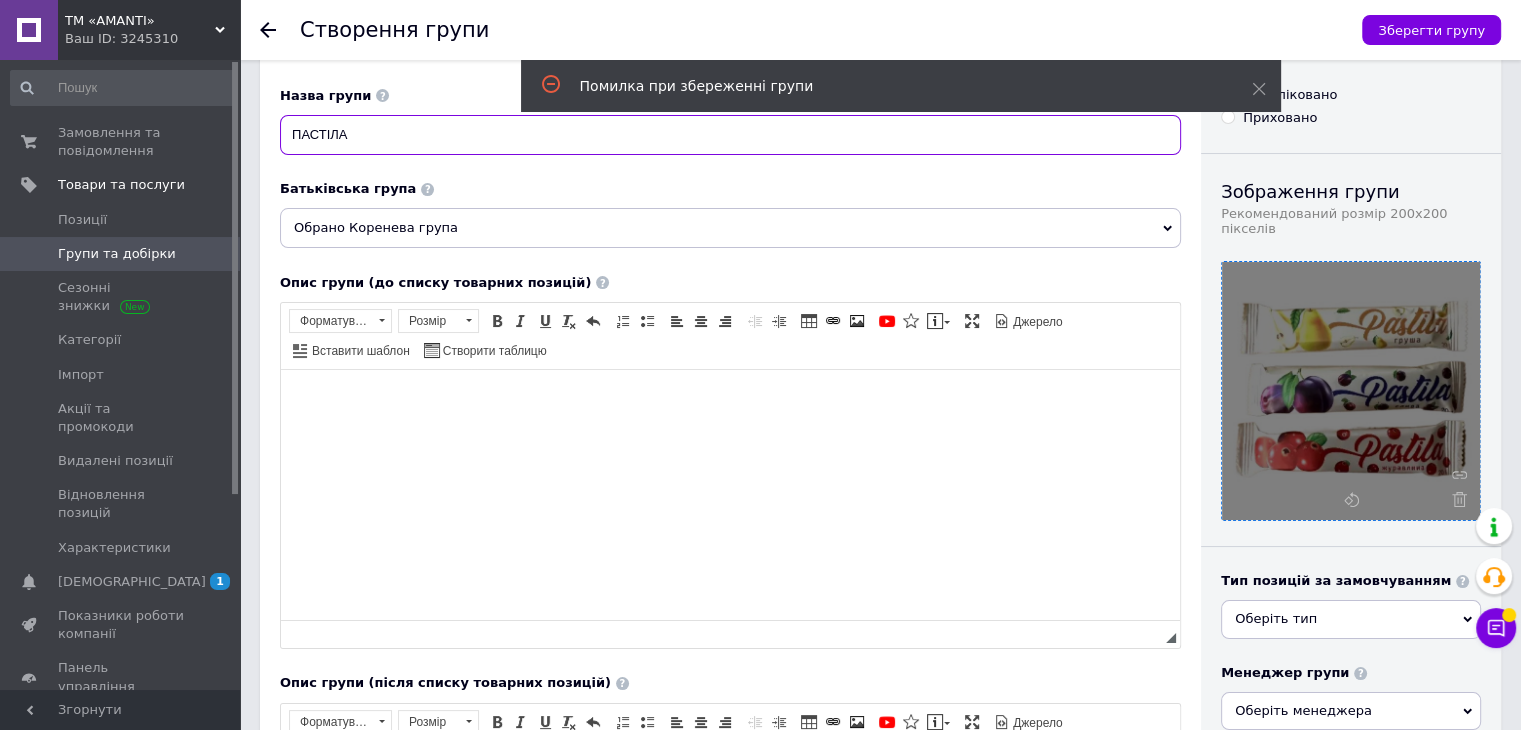
drag, startPoint x: 402, startPoint y: 145, endPoint x: 281, endPoint y: 141, distance: 121.0
click at [281, 141] on input "ПАСТІЛА" at bounding box center [730, 135] width 901 height 40
